Goal: Information Seeking & Learning: Learn about a topic

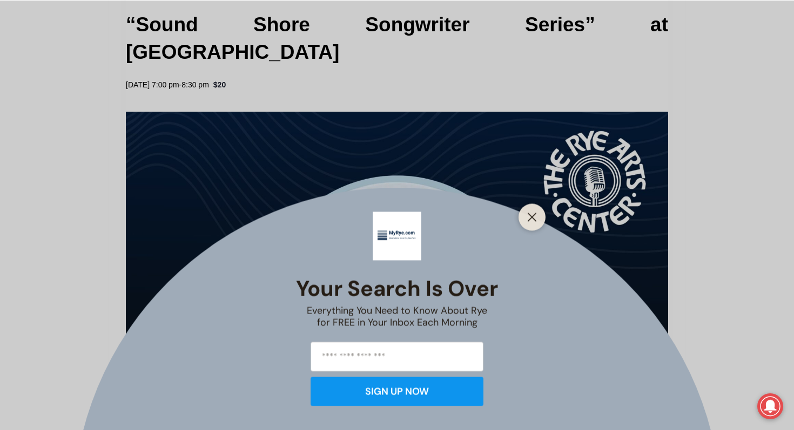
scroll to position [367, 0]
click at [531, 218] on line "Close" at bounding box center [532, 217] width 8 height 8
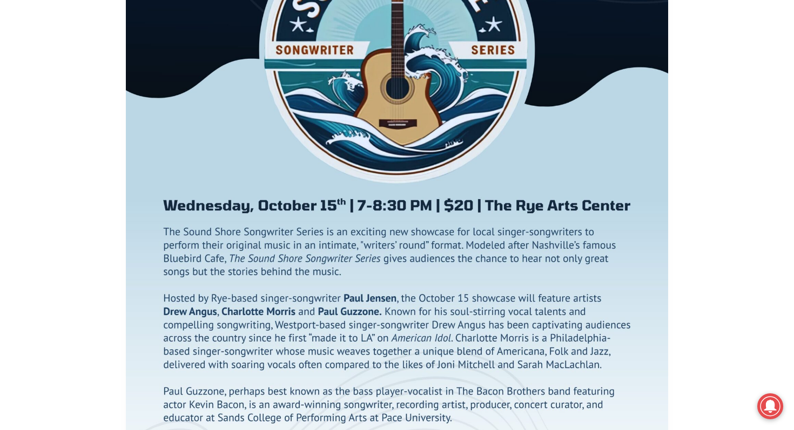
scroll to position [633, 0]
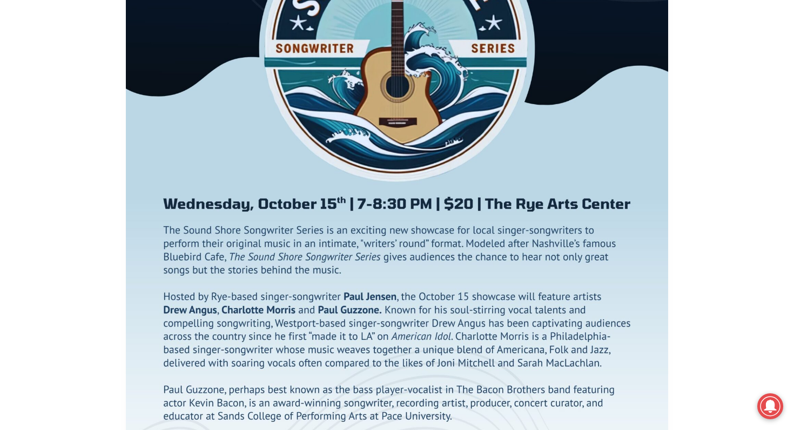
click at [531, 218] on img at bounding box center [397, 196] width 542 height 702
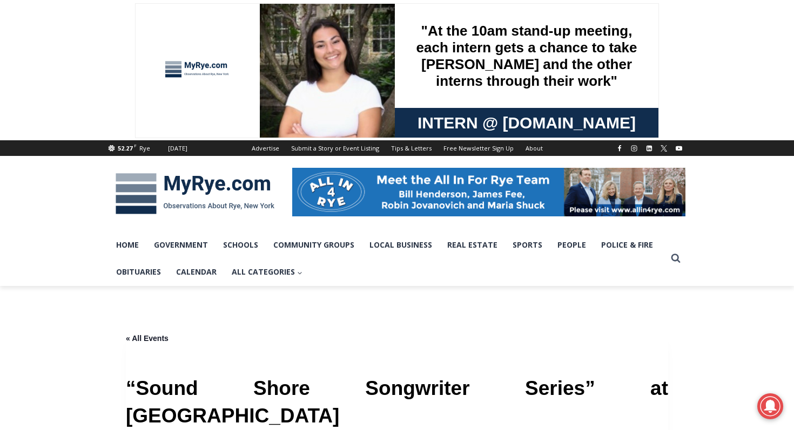
scroll to position [0, 0]
